Goal: Task Accomplishment & Management: Manage account settings

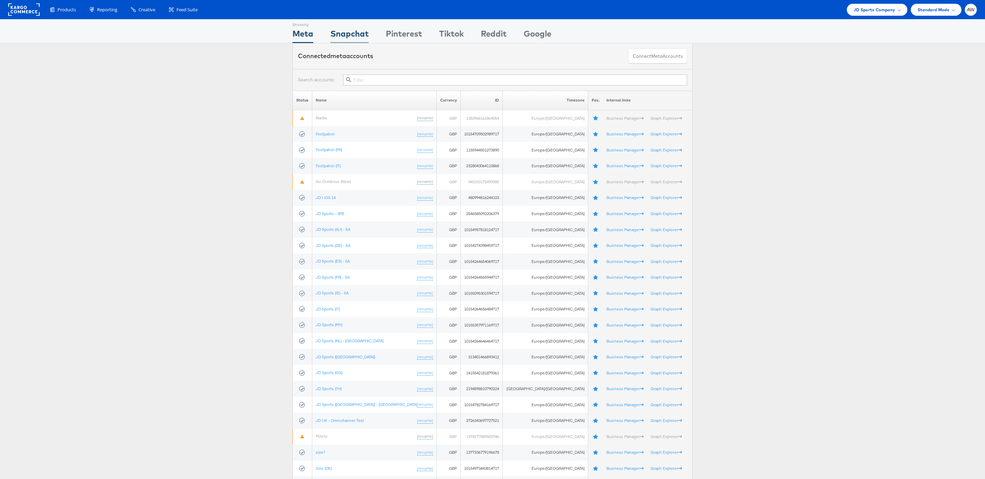
click at [362, 36] on div "Snapchat" at bounding box center [349, 35] width 38 height 15
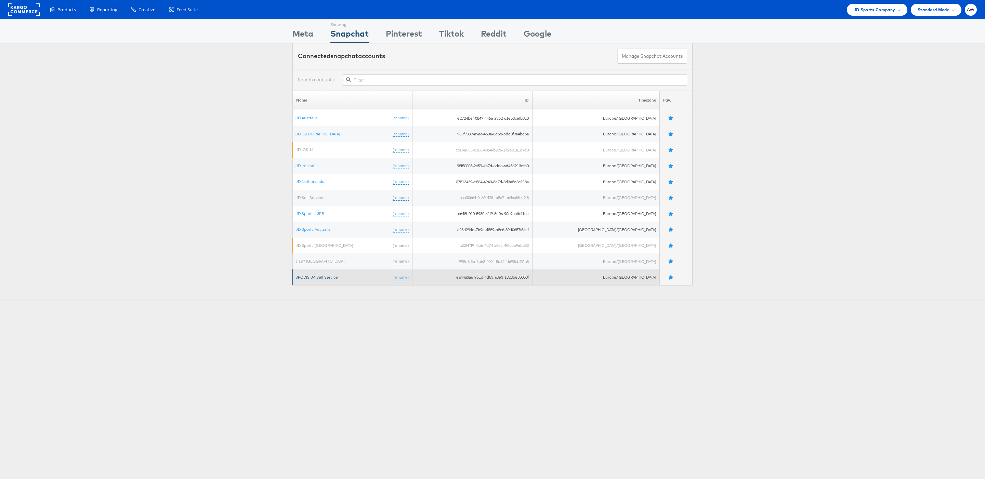
click at [314, 280] on link "SPODIS SA Self Service" at bounding box center [316, 277] width 42 height 5
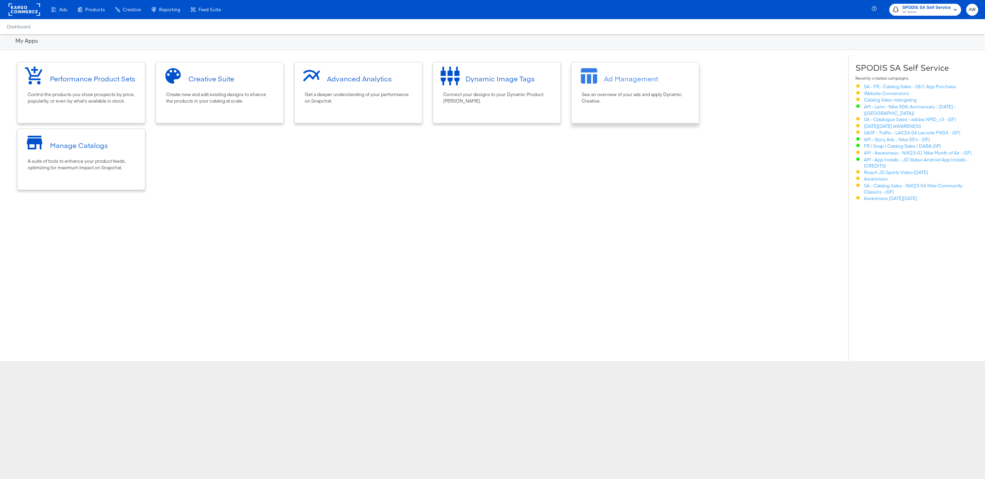
click at [594, 89] on div at bounding box center [591, 79] width 26 height 26
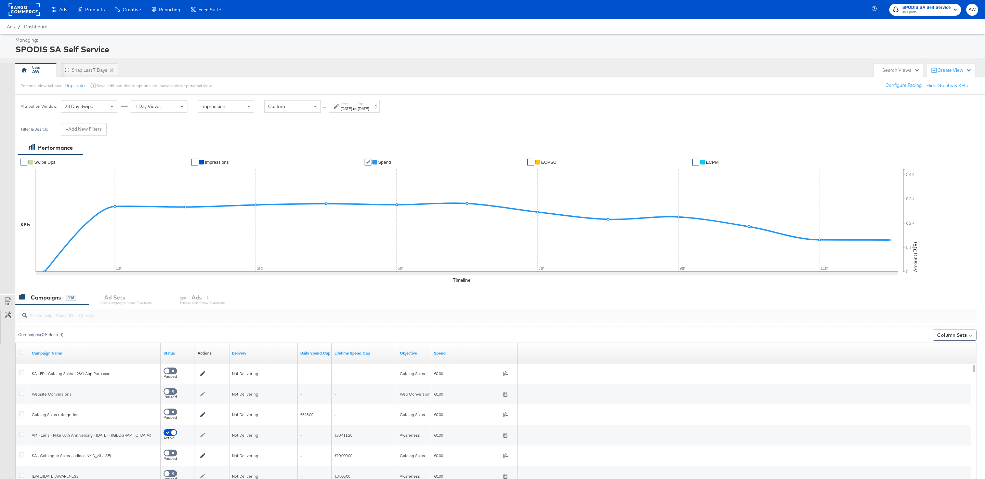
click at [120, 316] on input "search" at bounding box center [456, 312] width 859 height 13
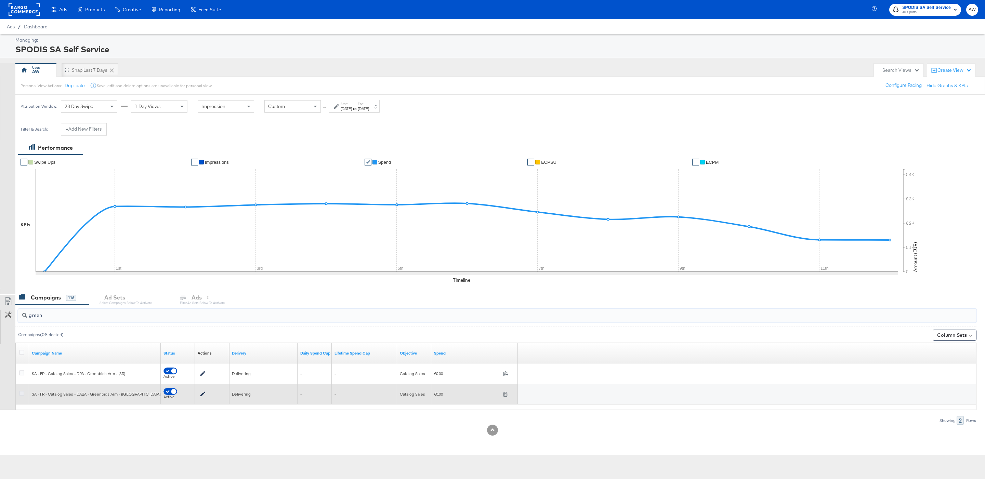
type input "green"
click at [22, 395] on icon at bounding box center [21, 393] width 5 height 5
click at [0, 0] on input "checkbox" at bounding box center [0, 0] width 0 height 0
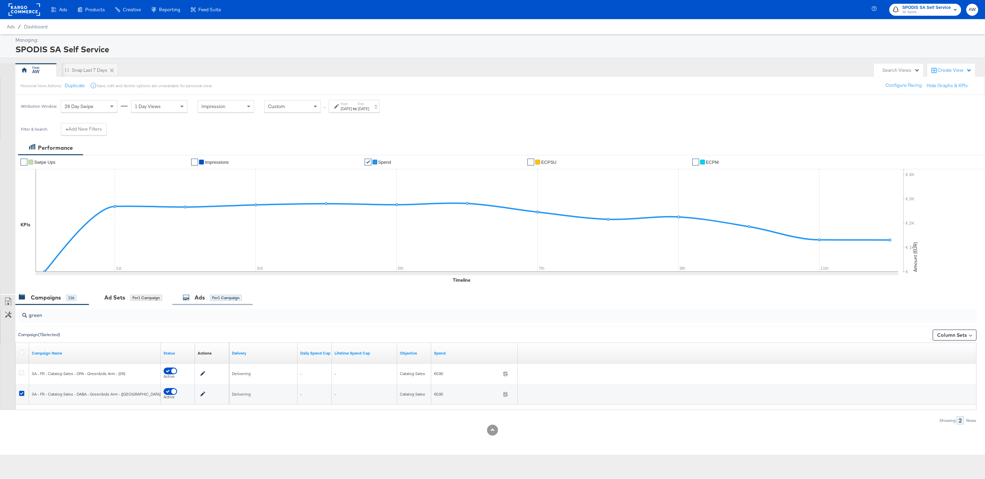
click at [210, 294] on div "Ads for 1 Campaign" at bounding box center [212, 298] width 59 height 8
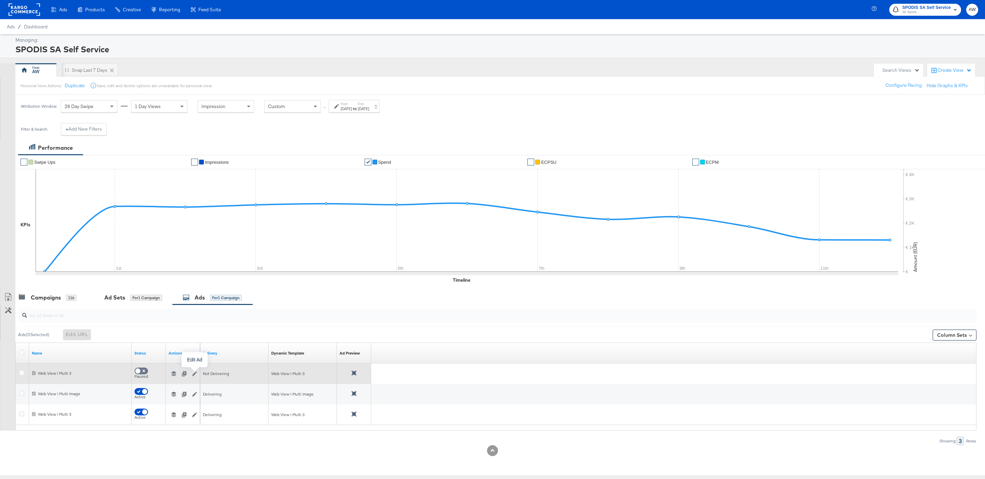
click at [196, 375] on icon "button" at bounding box center [194, 373] width 5 height 5
click at [176, 375] on icon "button" at bounding box center [173, 373] width 5 height 5
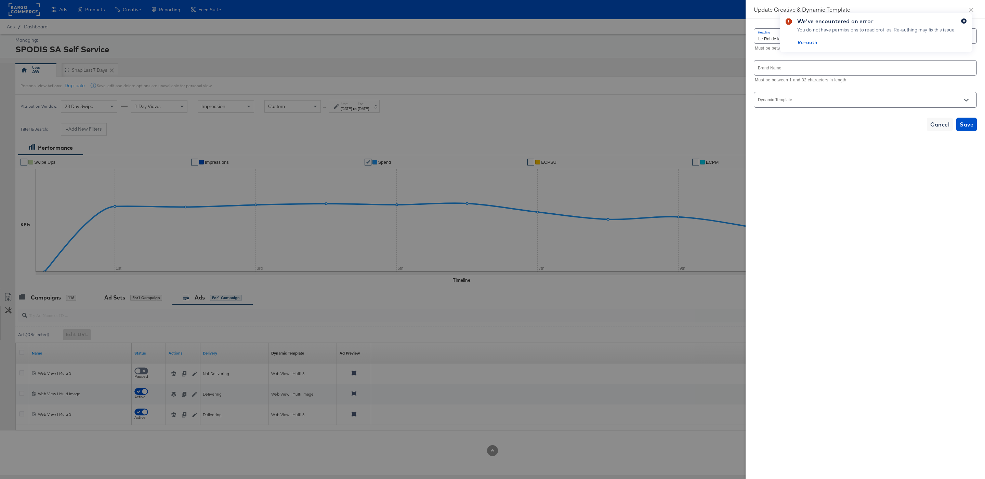
click at [965, 21] on button "button" at bounding box center [963, 20] width 5 height 5
click at [863, 91] on div "Headline Le Roi de la basket Must be between 1 and 34 characters in length Bran…" at bounding box center [865, 79] width 223 height 105
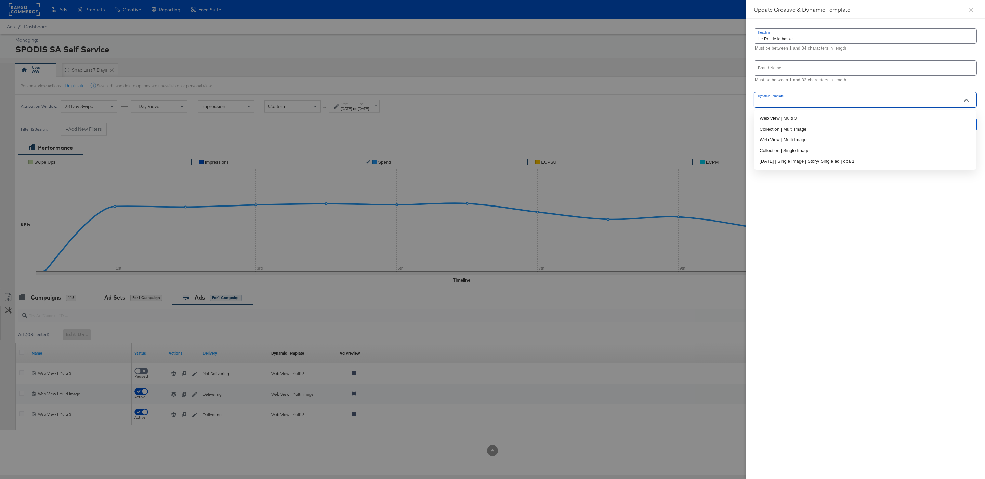
click at [863, 101] on input "Dynamic Template" at bounding box center [860, 103] width 206 height 8
click at [858, 118] on li "Web View | Multi 3" at bounding box center [865, 118] width 222 height 11
type input "Web View | Multi 3"
click at [968, 222] on span "Save" at bounding box center [966, 222] width 14 height 10
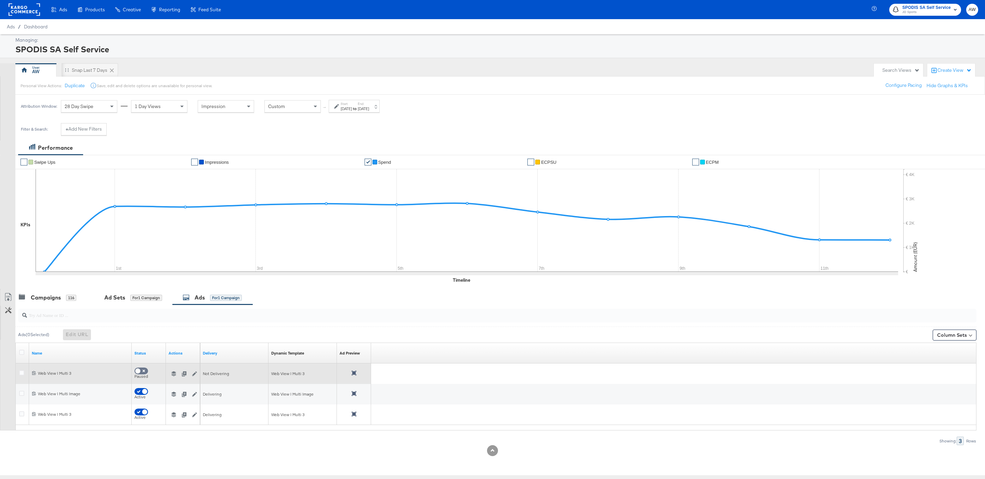
click at [355, 375] on icon at bounding box center [353, 373] width 5 height 5
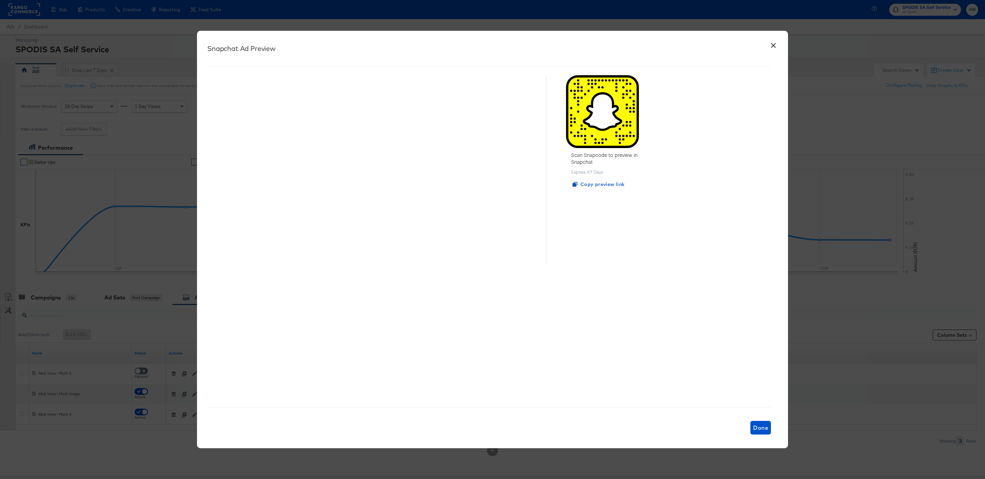
click at [771, 49] on button "×" at bounding box center [773, 44] width 12 height 12
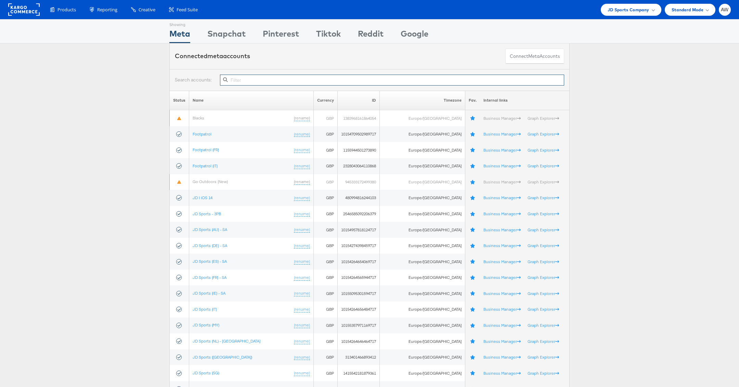
click at [292, 83] on input "text" at bounding box center [392, 80] width 344 height 11
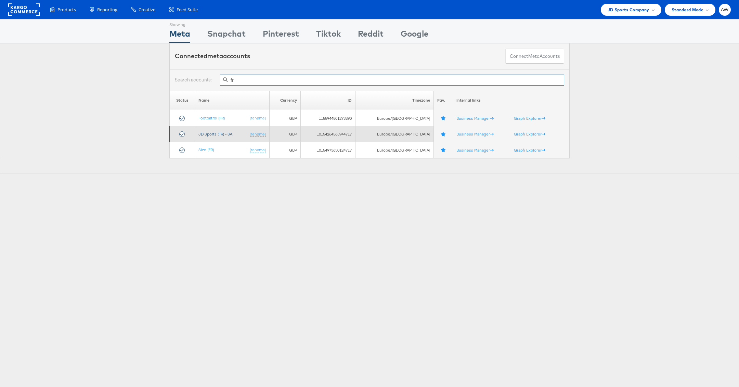
type input "fr"
click at [223, 132] on link "JD Sports (FR) - SA" at bounding box center [215, 133] width 34 height 5
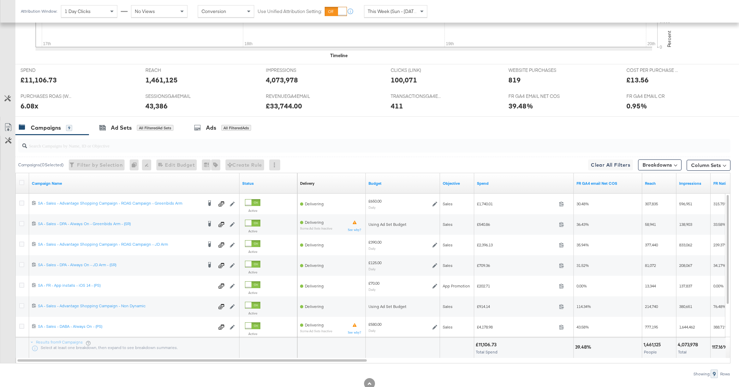
scroll to position [268, 0]
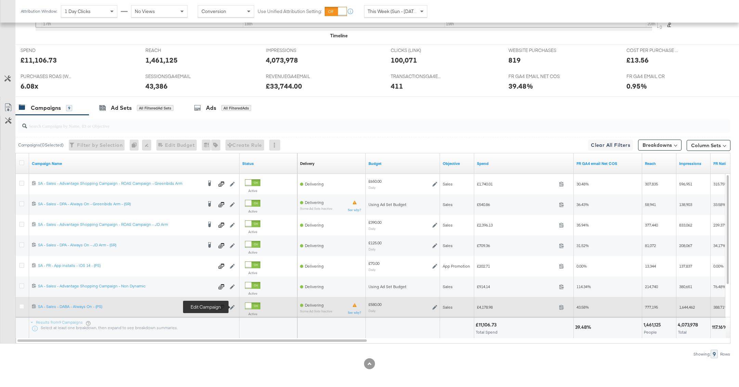
click at [233, 306] on icon at bounding box center [232, 307] width 5 height 5
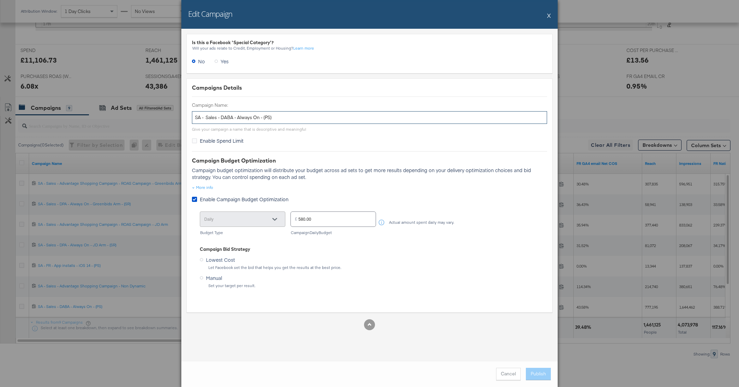
click at [205, 115] on input "SA - Sales - DABA - Always On - (PS)" at bounding box center [369, 117] width 355 height 13
type input "SA - Sales - DABA - Always On - (PS)"
click at [533, 374] on button "Publish" at bounding box center [538, 374] width 25 height 12
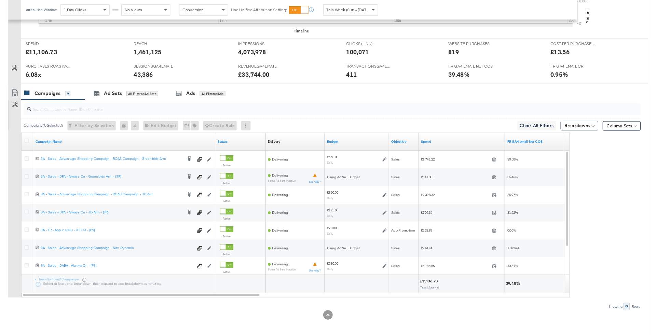
scroll to position [278, 0]
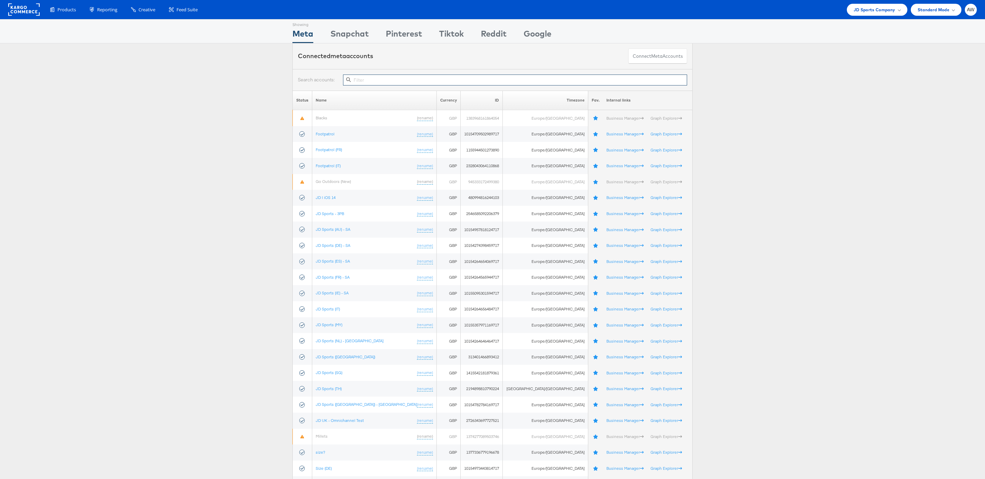
click at [426, 79] on input "text" at bounding box center [515, 80] width 344 height 11
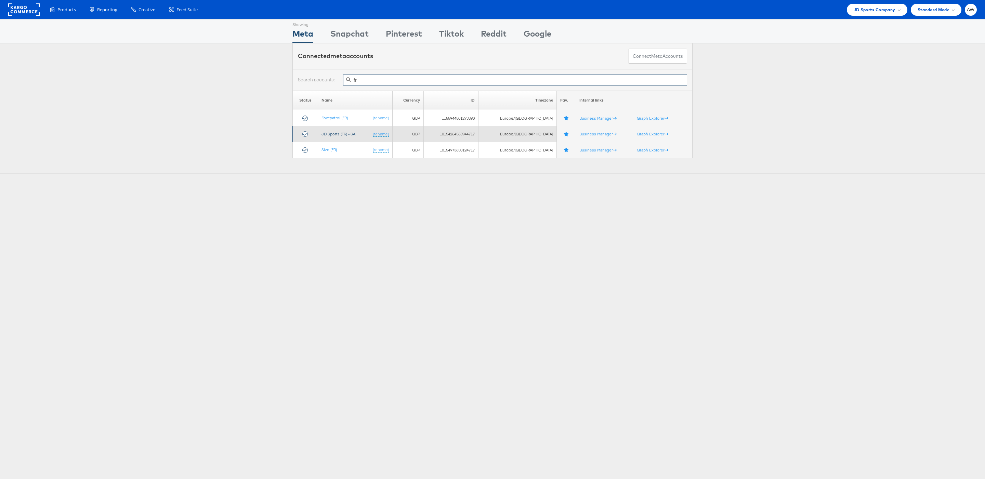
type input "fr"
click at [343, 135] on link "JD Sports (FR) - SA" at bounding box center [338, 133] width 34 height 5
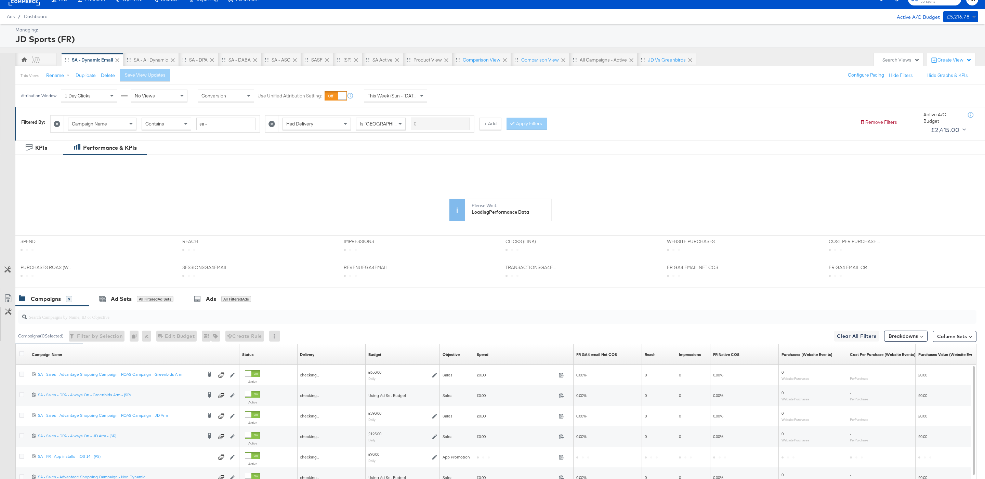
scroll to position [113, 0]
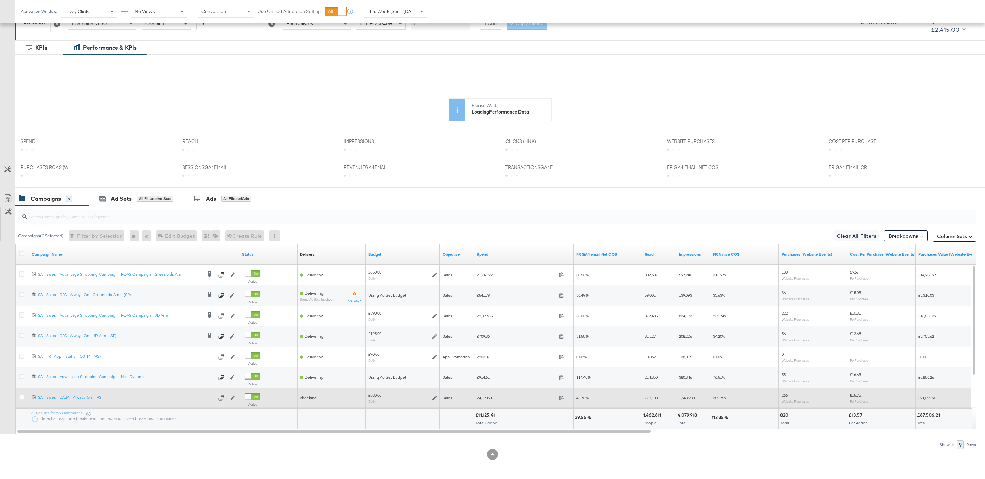
click at [25, 399] on div at bounding box center [22, 398] width 7 height 7
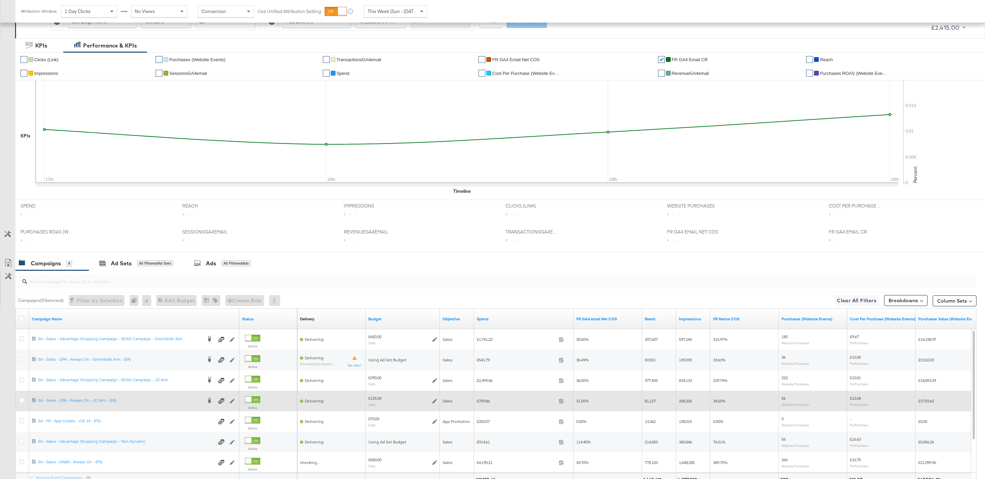
click at [23, 397] on div at bounding box center [22, 401] width 13 height 12
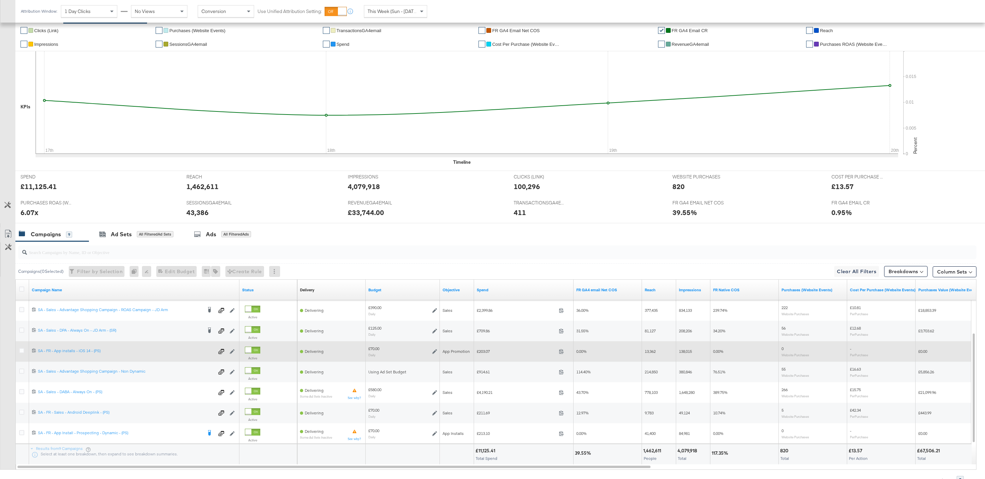
scroll to position [171, 0]
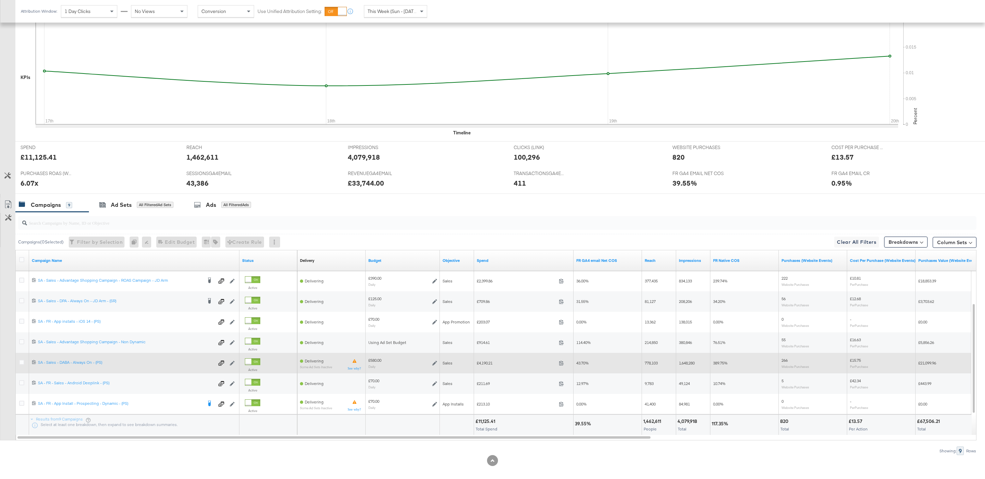
click at [24, 363] on div at bounding box center [22, 363] width 7 height 7
click at [22, 363] on icon at bounding box center [21, 362] width 5 height 5
click at [0, 0] on input "checkbox" at bounding box center [0, 0] width 0 height 0
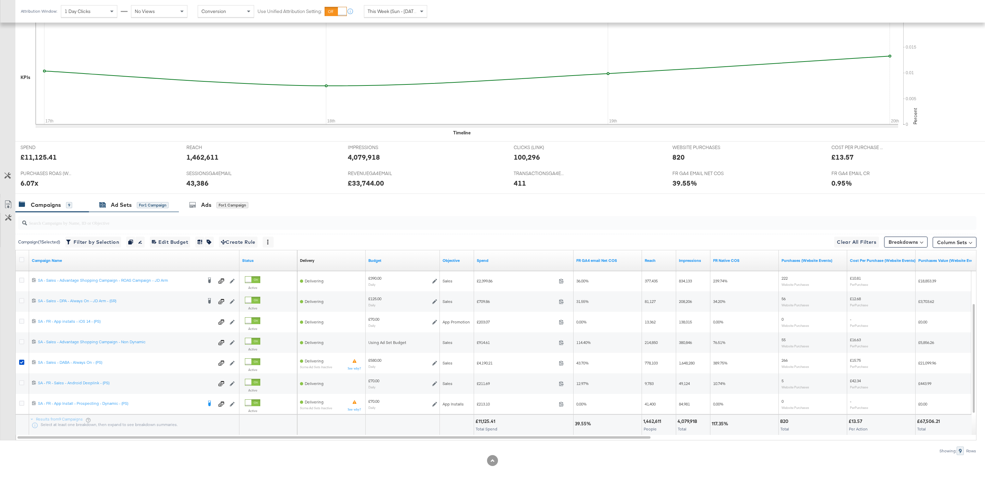
click at [118, 206] on div "Ad Sets" at bounding box center [121, 205] width 21 height 8
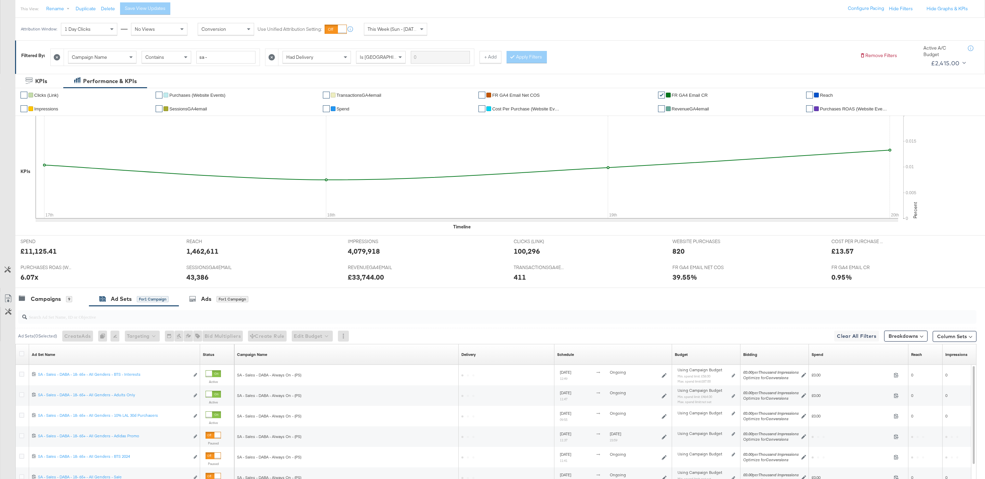
scroll to position [180, 0]
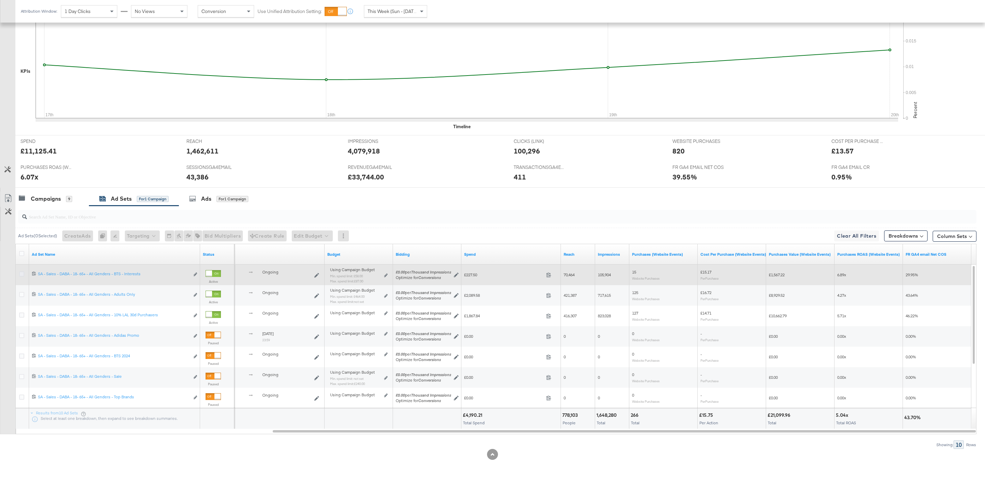
click at [22, 272] on icon at bounding box center [21, 273] width 5 height 5
click at [0, 0] on input "checkbox" at bounding box center [0, 0] width 0 height 0
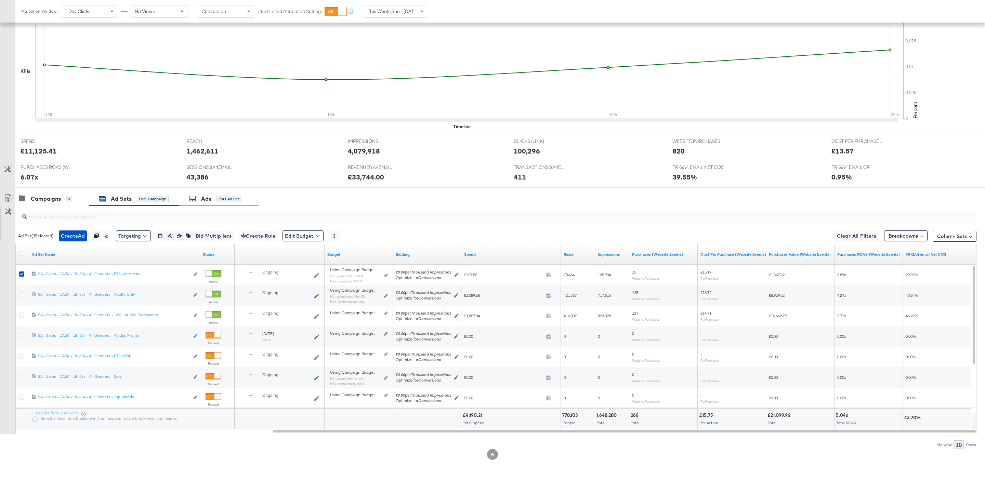
click at [205, 203] on div "Ads for 1 Ad Set" at bounding box center [219, 198] width 80 height 15
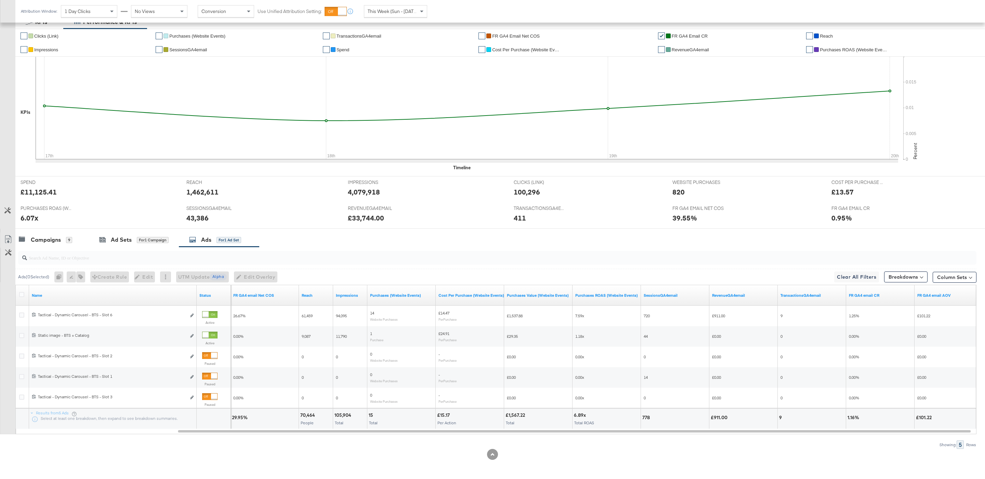
scroll to position [137, 0]
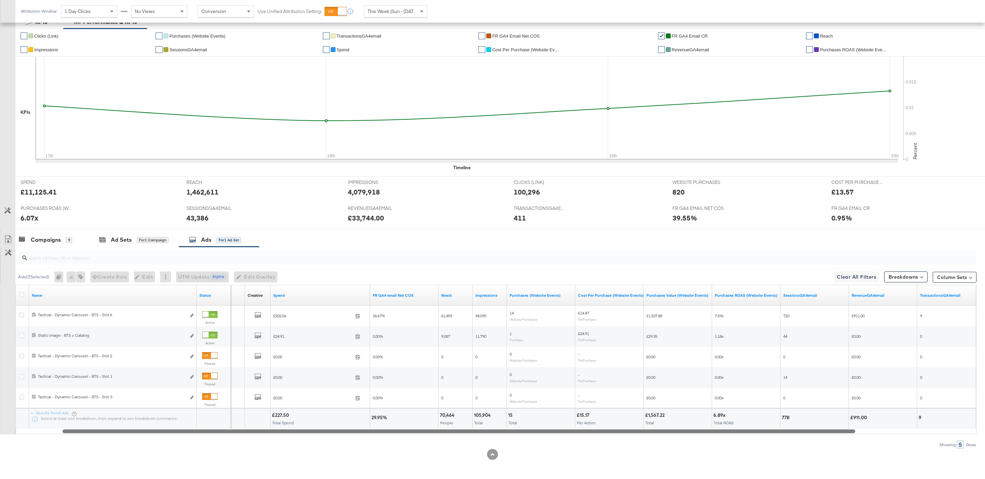
drag, startPoint x: 381, startPoint y: 432, endPoint x: 261, endPoint y: 432, distance: 120.4
click at [261, 432] on div at bounding box center [459, 431] width 793 height 6
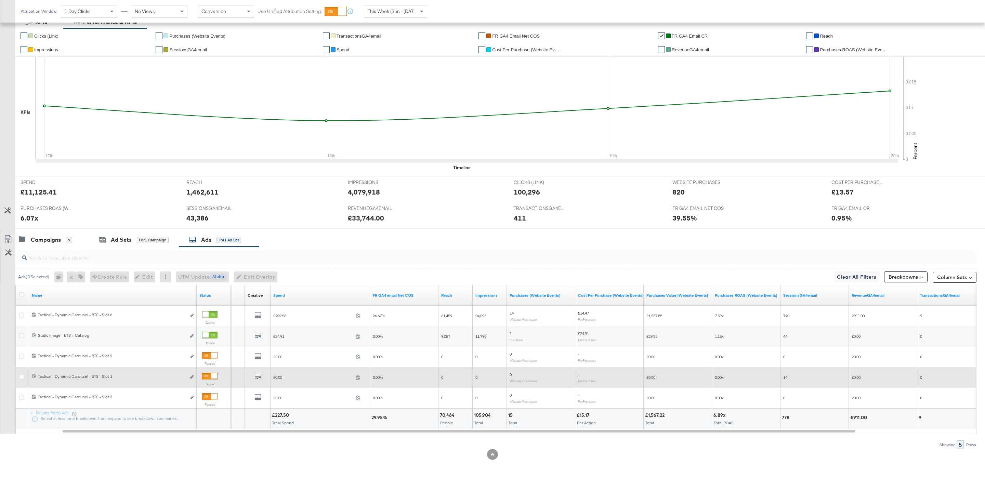
click at [217, 376] on div at bounding box center [209, 376] width 15 height 7
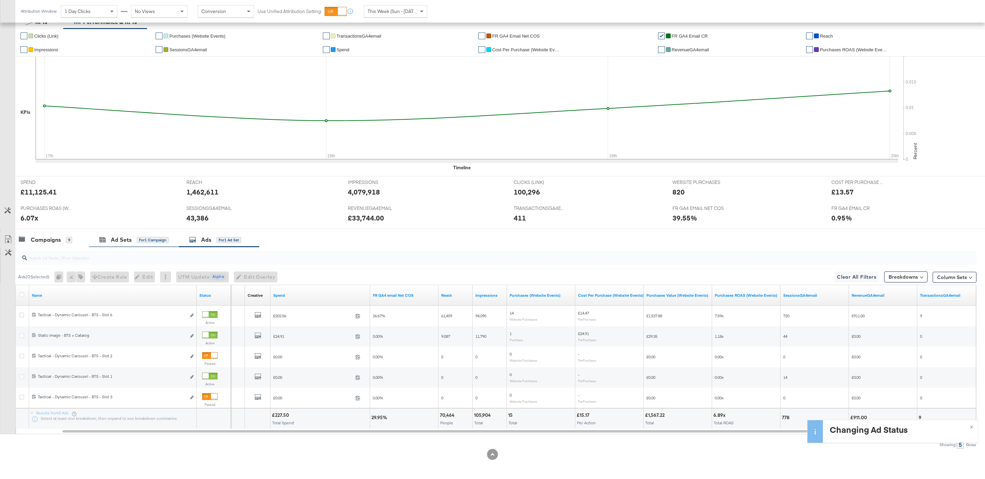
click at [144, 234] on div "Ad Sets for 1 Campaign" at bounding box center [134, 240] width 90 height 15
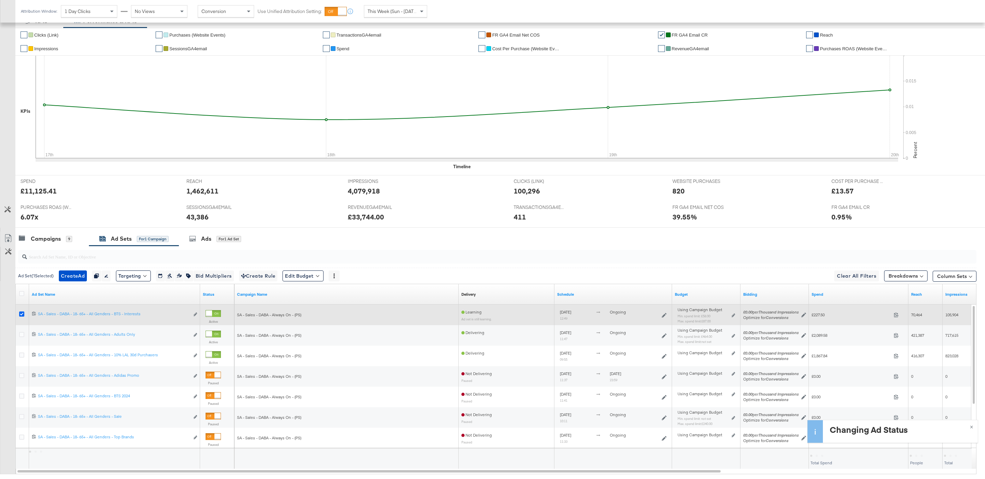
click at [21, 316] on icon at bounding box center [21, 313] width 5 height 5
click at [0, 0] on input "checkbox" at bounding box center [0, 0] width 0 height 0
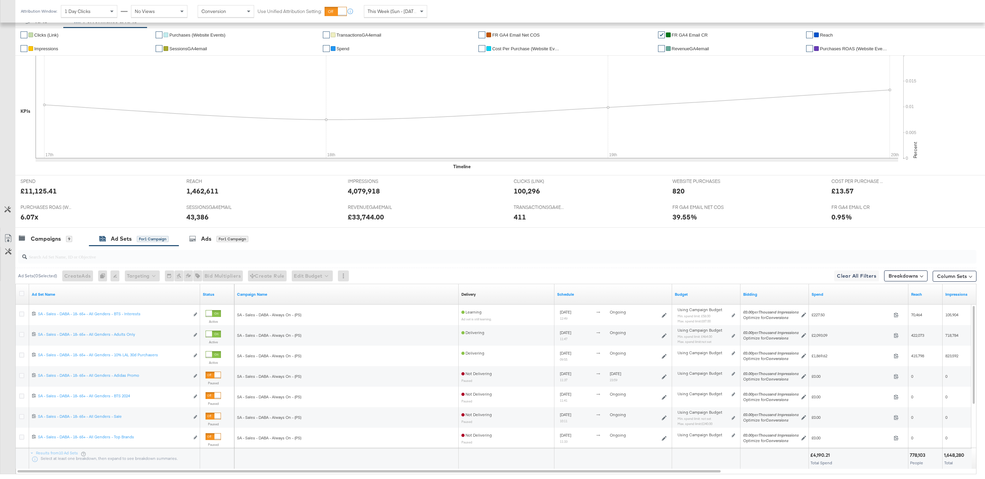
click at [536, 35] on span "FR GA4 email Net COS" at bounding box center [516, 34] width 48 height 5
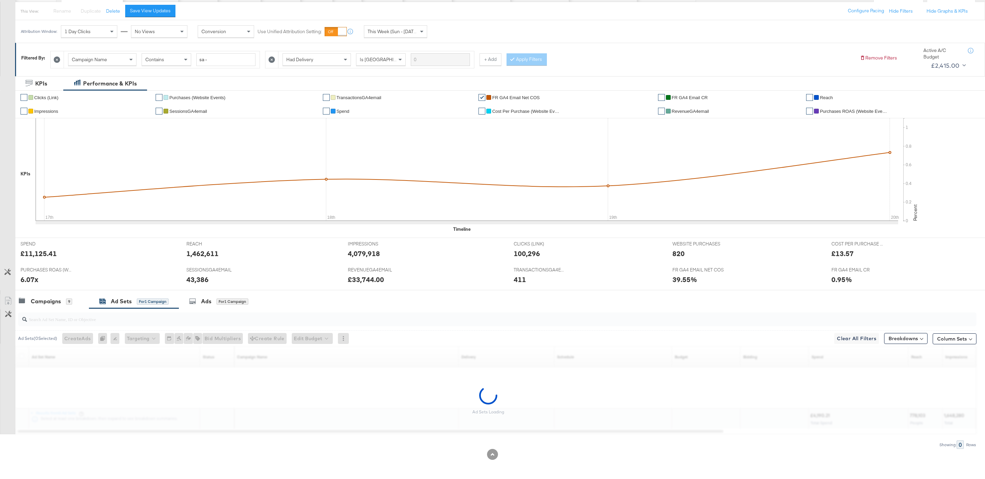
scroll to position [77, 0]
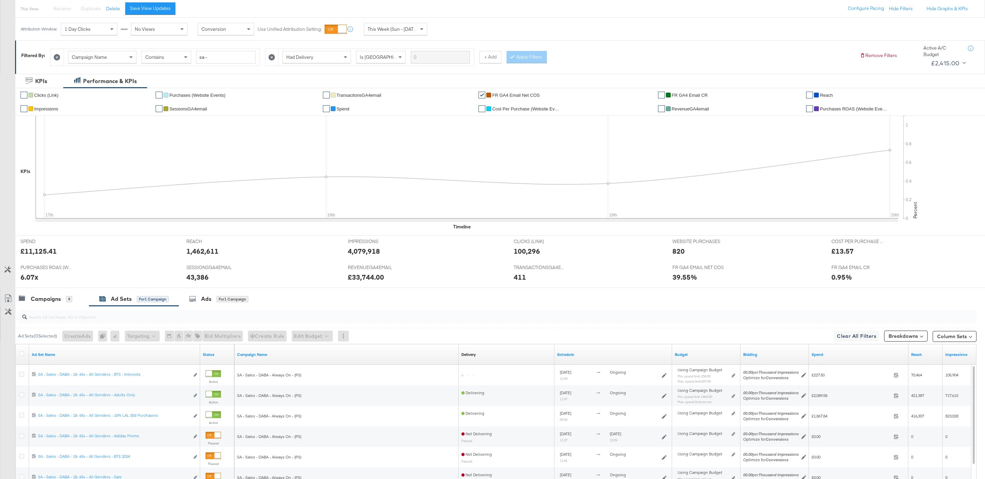
click at [684, 96] on span "FR GA4 email CR" at bounding box center [690, 95] width 36 height 5
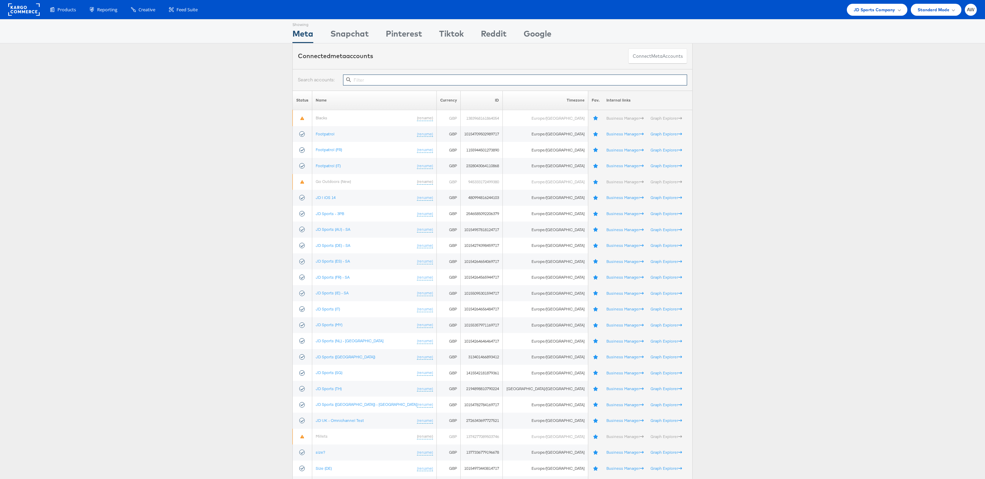
click at [388, 83] on input "text" at bounding box center [515, 80] width 344 height 11
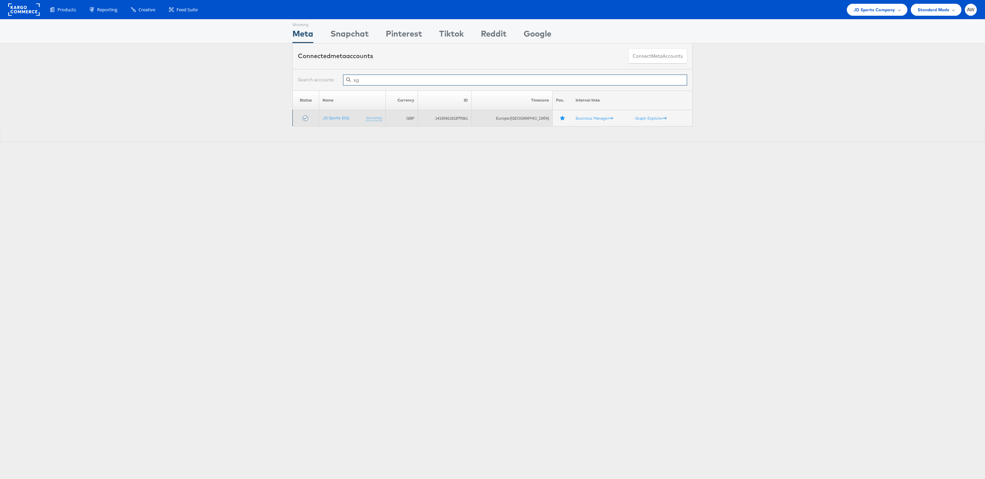
type input "sg"
click at [341, 122] on td "JD Sports (SG) (rename)" at bounding box center [352, 118] width 67 height 16
click at [337, 119] on link "JD Sports (SG)" at bounding box center [335, 117] width 27 height 5
